Goal: Information Seeking & Learning: Learn about a topic

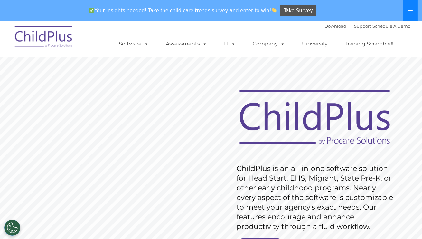
click at [411, 9] on icon at bounding box center [410, 10] width 5 height 5
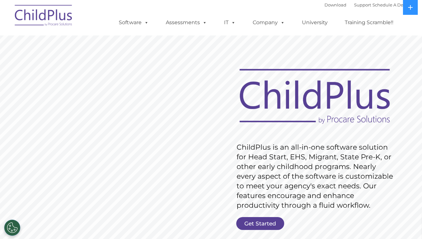
scroll to position [70, 0]
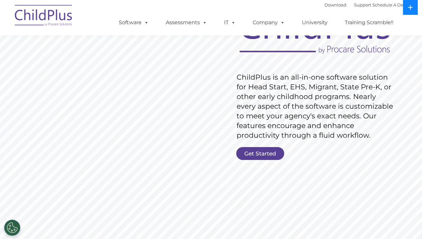
click at [411, 6] on icon at bounding box center [410, 7] width 5 height 5
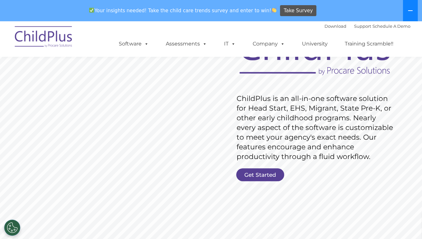
click at [411, 6] on button at bounding box center [410, 10] width 15 height 21
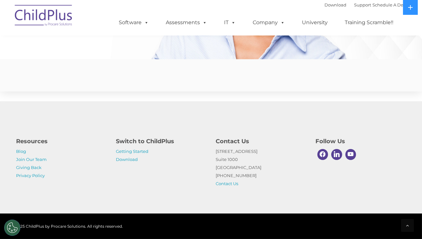
scroll to position [1585, 0]
click at [130, 158] on link "Download" at bounding box center [127, 159] width 22 height 5
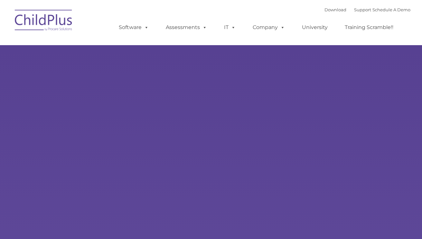
type input ""
select select "MEDIUM"
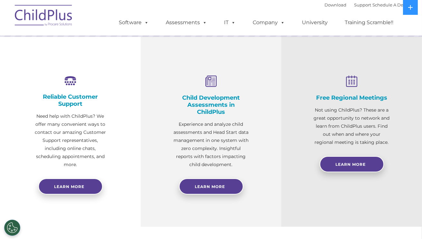
scroll to position [215, 0]
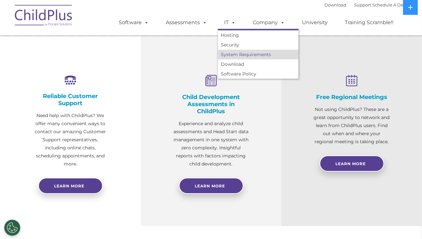
click at [238, 59] on link "System Requirements" at bounding box center [258, 55] width 81 height 10
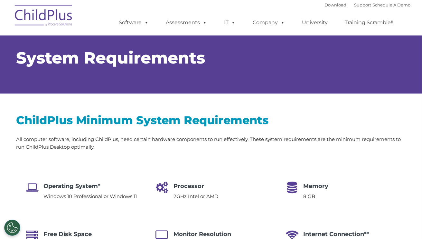
select select "MEDIUM"
click at [95, 187] on h4 "Operating System*" at bounding box center [90, 185] width 93 height 9
click at [292, 191] on icon at bounding box center [292, 187] width 23 height 12
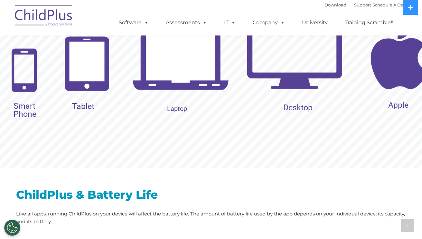
scroll to position [722, 0]
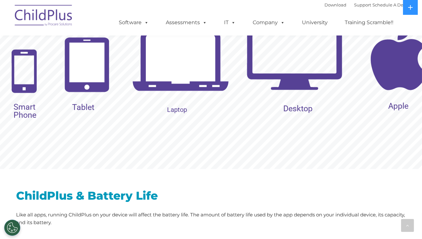
click at [308, 64] on img at bounding box center [294, 52] width 97 height 97
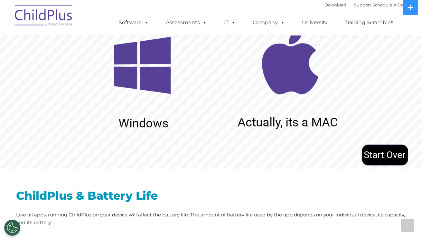
click at [159, 86] on img at bounding box center [142, 65] width 97 height 97
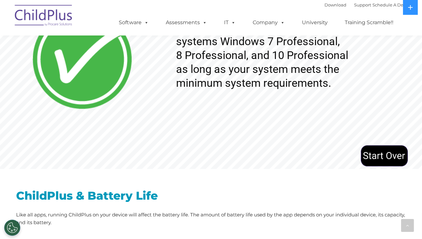
click at [393, 154] on img at bounding box center [385, 155] width 48 height 24
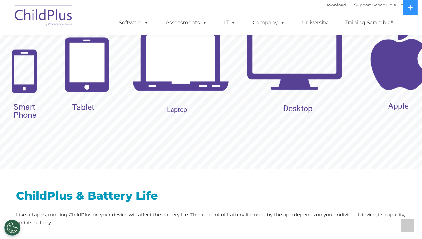
click at [319, 55] on img at bounding box center [294, 52] width 97 height 97
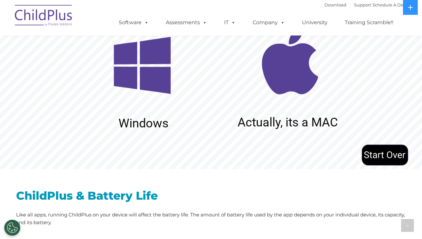
click at [132, 103] on img at bounding box center [142, 65] width 97 height 97
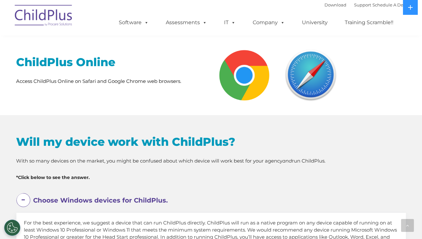
scroll to position [286, 0]
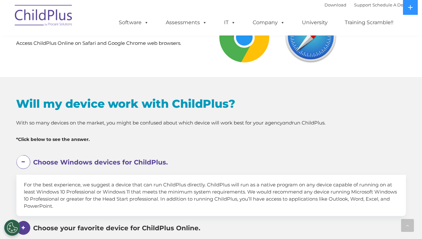
click at [130, 164] on span "Choose Windows devices for ChildPlus." at bounding box center [101, 162] width 135 height 8
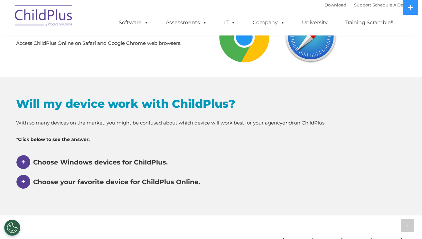
click at [130, 164] on span "Choose Windows devices for ChildPlus." at bounding box center [101, 162] width 135 height 8
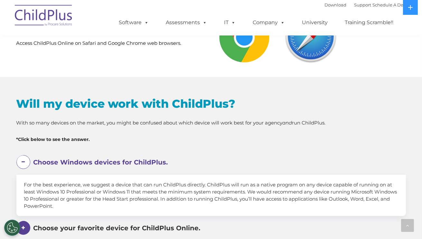
click at [153, 228] on span "Choose your favorite device for ChildPlus Online." at bounding box center [117, 228] width 167 height 8
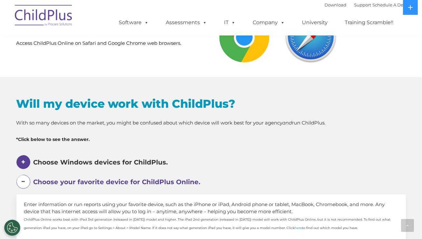
click at [173, 179] on span "Choose your favorite device for ChildPlus Online." at bounding box center [117, 182] width 167 height 8
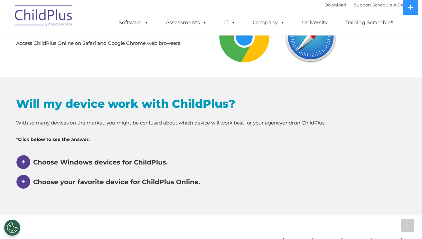
click at [188, 104] on h2 "Will my device work with ChildPlus?" at bounding box center [211, 103] width 390 height 14
drag, startPoint x: 188, startPoint y: 104, endPoint x: 234, endPoint y: 101, distance: 46.8
click at [234, 101] on h2 "Will my device work with ChildPlus?" at bounding box center [211, 103] width 390 height 14
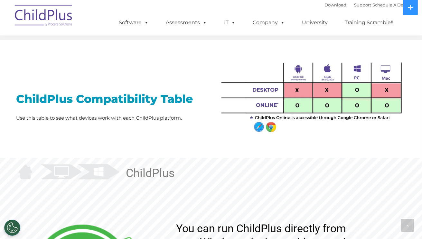
scroll to position [462, 0]
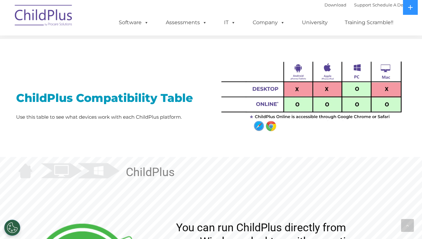
click at [286, 119] on img at bounding box center [311, 92] width 190 height 84
click at [139, 174] on rs-layer "ChildPlus" at bounding box center [150, 172] width 49 height 14
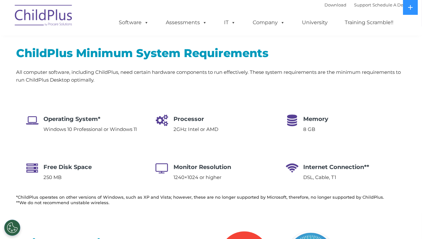
scroll to position [0, 0]
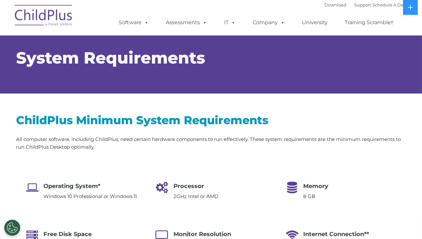
click at [140, 77] on div "System Requirements" at bounding box center [211, 58] width 390 height 48
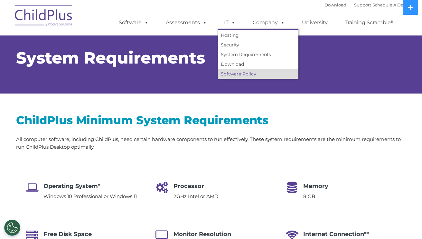
click at [237, 73] on link "Software Policy" at bounding box center [258, 74] width 81 height 10
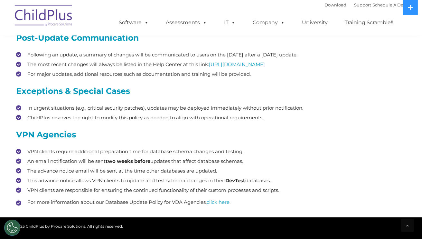
scroll to position [316, 0]
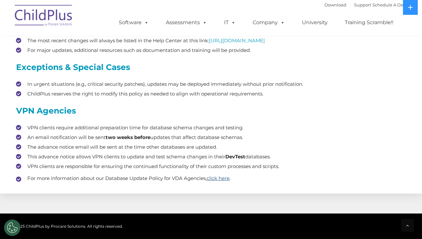
click at [226, 178] on link "click here" at bounding box center [218, 178] width 23 height 6
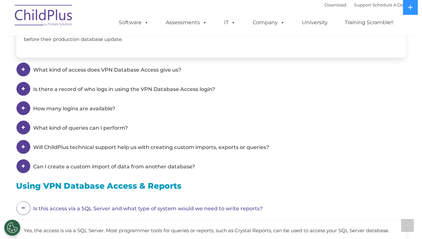
scroll to position [653, 0]
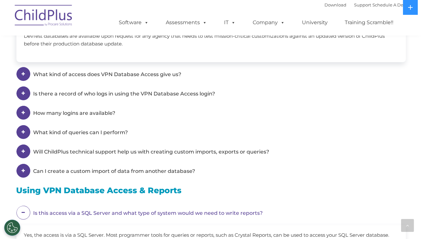
click at [38, 16] on img at bounding box center [44, 16] width 64 height 32
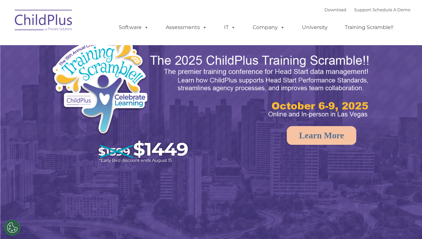
select select "MEDIUM"
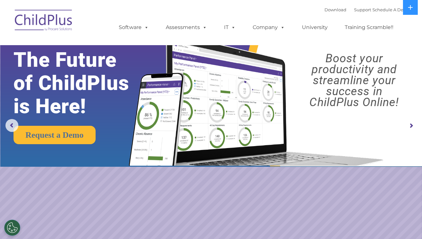
click at [412, 124] on rs-arrow at bounding box center [411, 125] width 13 height 13
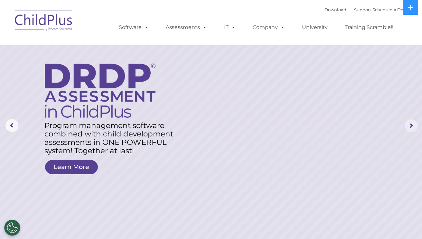
click at [412, 124] on rs-arrow at bounding box center [411, 125] width 13 height 13
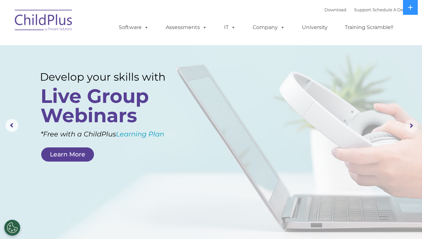
click at [412, 124] on rs-arrow at bounding box center [411, 125] width 13 height 13
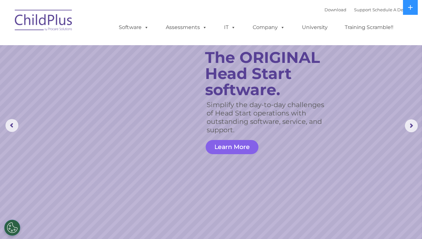
click at [246, 147] on link "Learn More" at bounding box center [232, 147] width 53 height 14
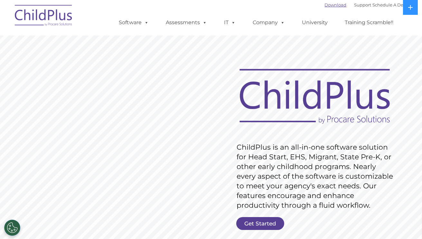
click at [329, 6] on link "Download" at bounding box center [336, 4] width 22 height 5
click at [52, 22] on img at bounding box center [44, 16] width 64 height 32
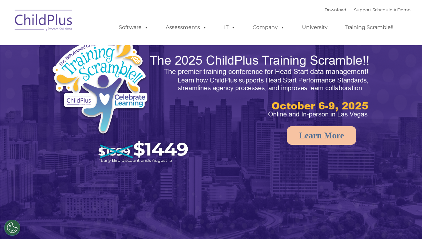
select select "MEDIUM"
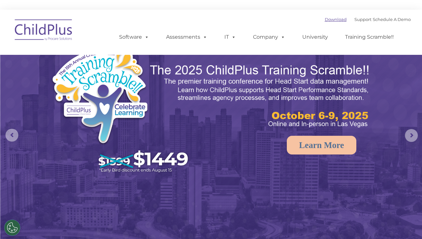
click at [333, 18] on link "Download" at bounding box center [336, 19] width 22 height 5
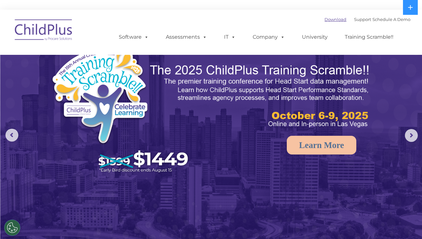
select select "MEDIUM"
